Goal: Complete application form

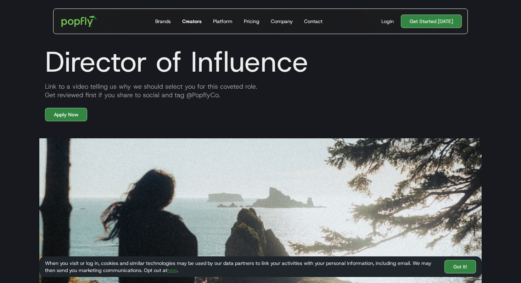
click at [192, 22] on div "Creators" at bounding box center [191, 21] width 19 height 7
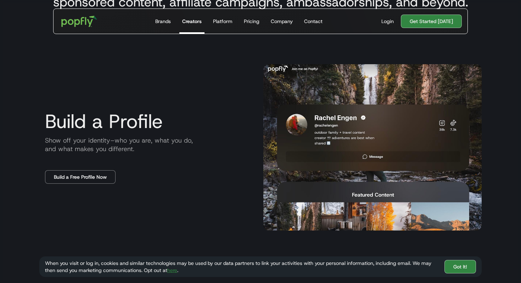
scroll to position [351, 0]
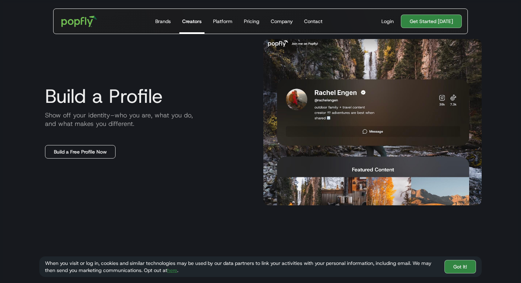
click at [97, 150] on link "Build a Free Profile Now" at bounding box center [80, 151] width 71 height 13
